Goal: Task Accomplishment & Management: Use online tool/utility

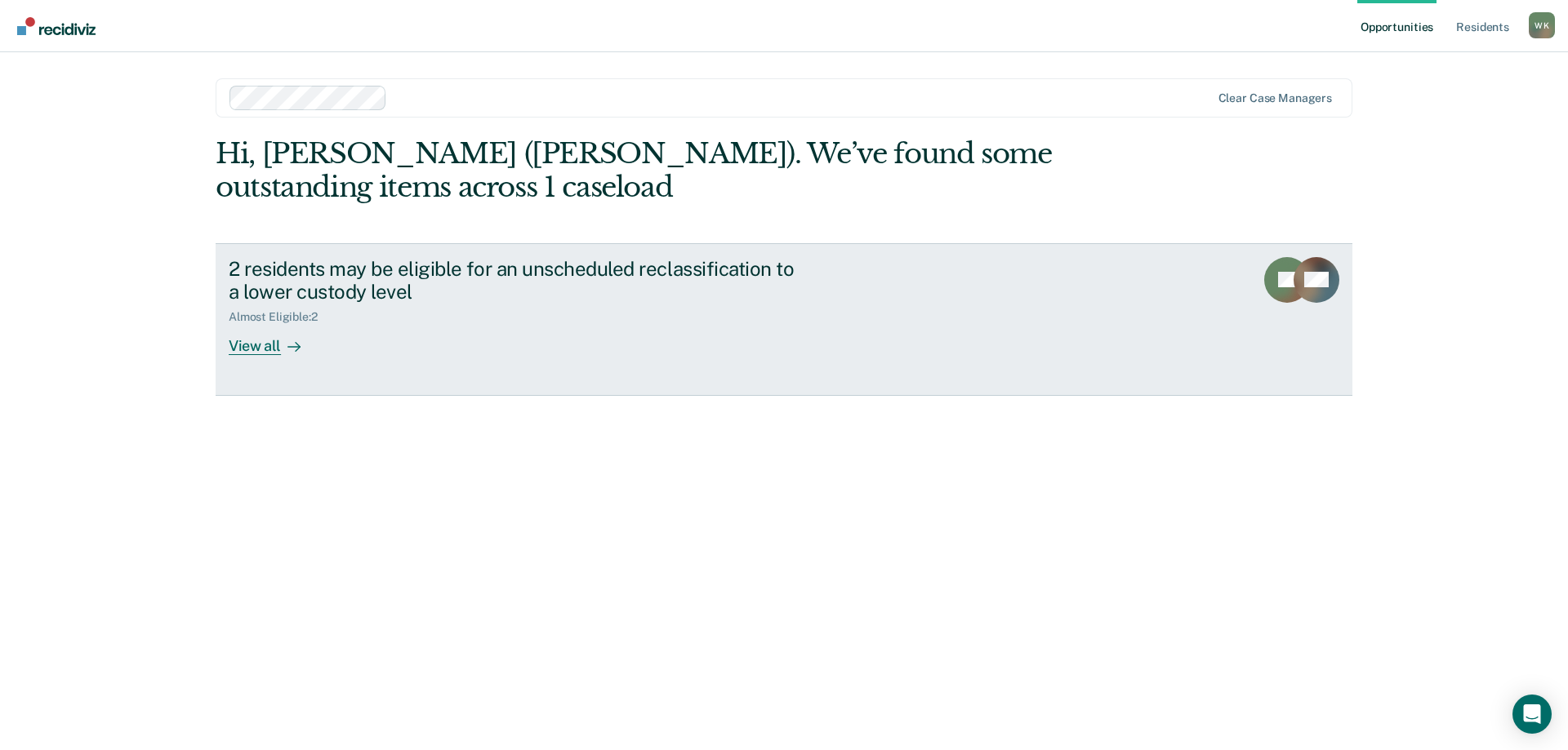
click at [248, 344] on div "View all" at bounding box center [273, 340] width 91 height 32
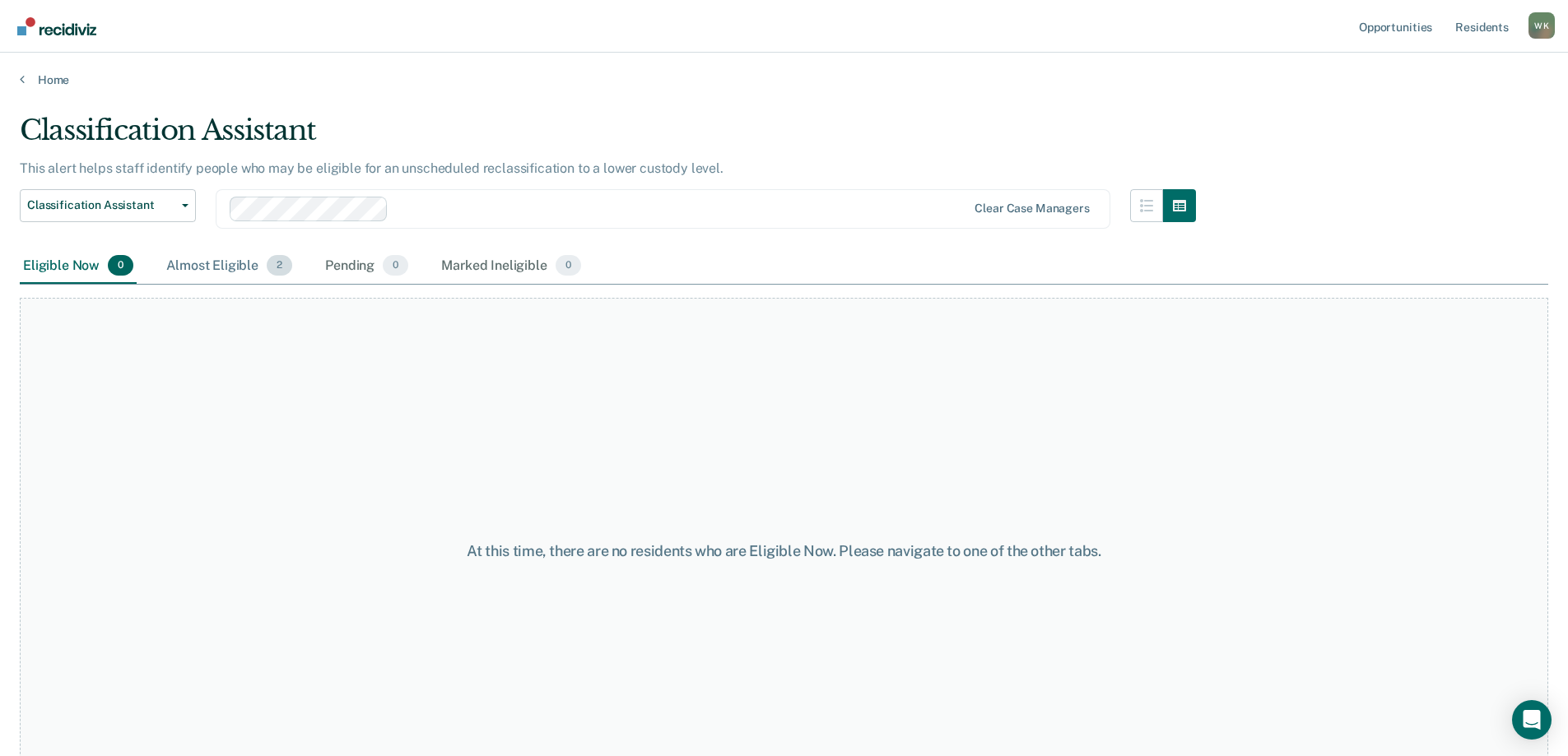
click at [215, 263] on div "Almost Eligible 2" at bounding box center [229, 266] width 133 height 36
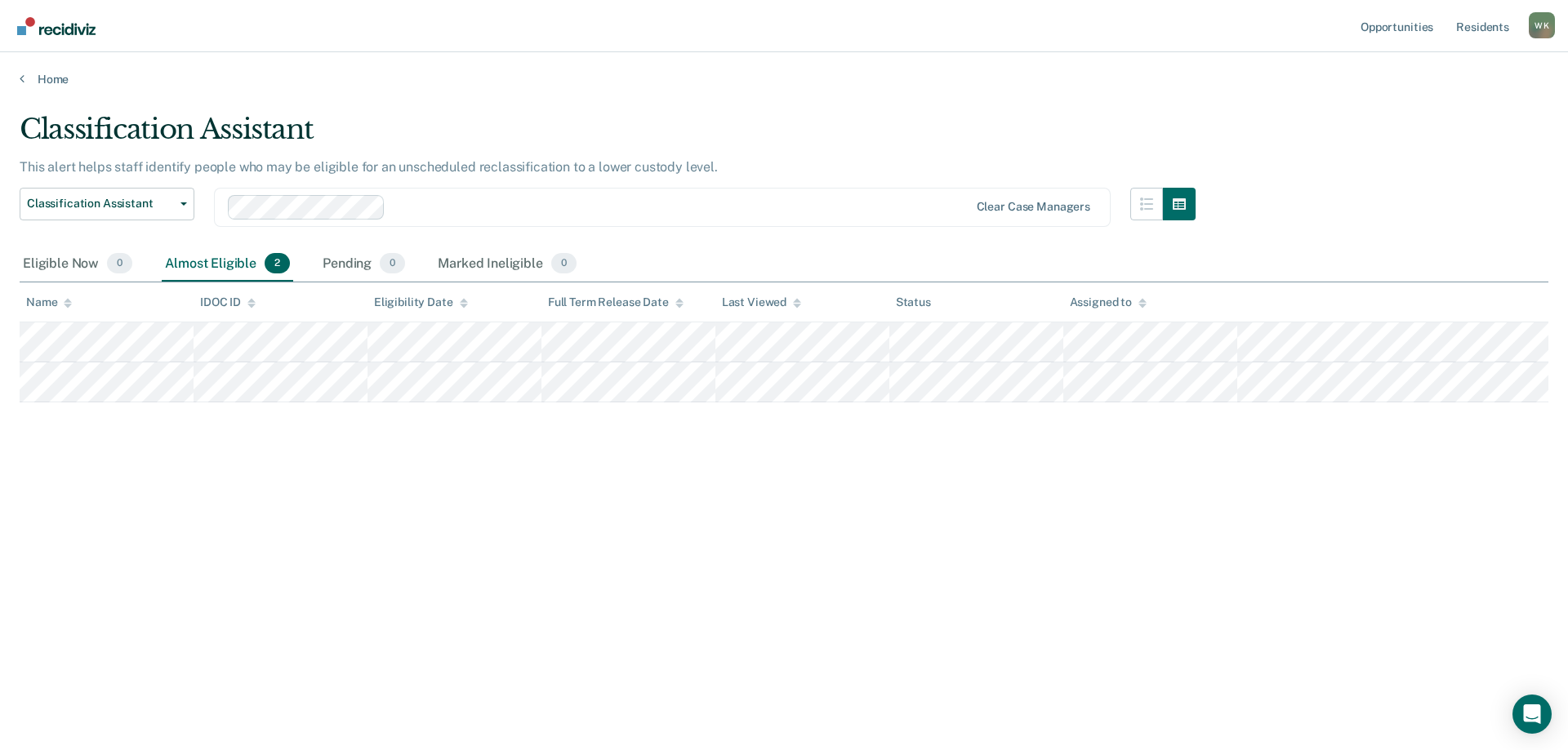
click at [791, 134] on div "Classification Assistant" at bounding box center [608, 135] width 1177 height 47
